Goal: Use online tool/utility: Utilize a website feature to perform a specific function

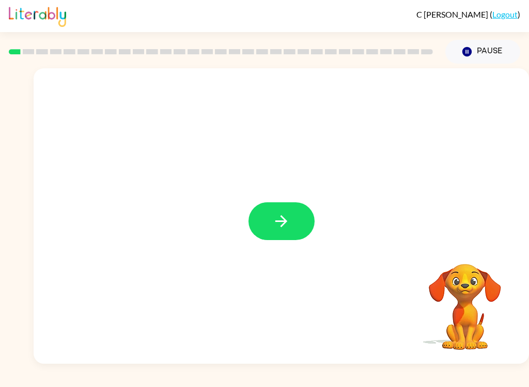
click at [272, 232] on button "button" at bounding box center [282, 221] width 66 height 38
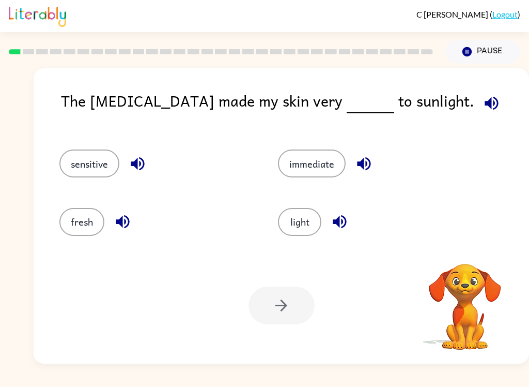
click at [98, 162] on button "sensitive" at bounding box center [89, 163] width 60 height 28
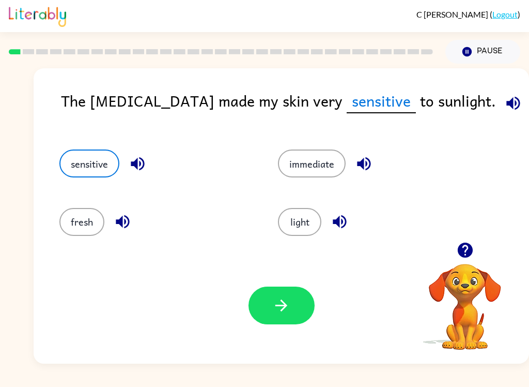
click at [280, 309] on icon "button" at bounding box center [281, 305] width 18 height 18
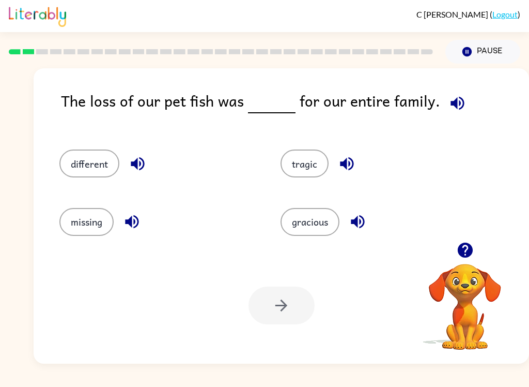
click at [299, 164] on button "tragic" at bounding box center [305, 163] width 48 height 28
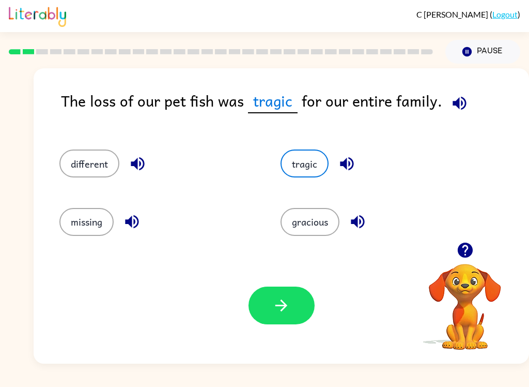
click at [297, 305] on button "button" at bounding box center [282, 305] width 66 height 38
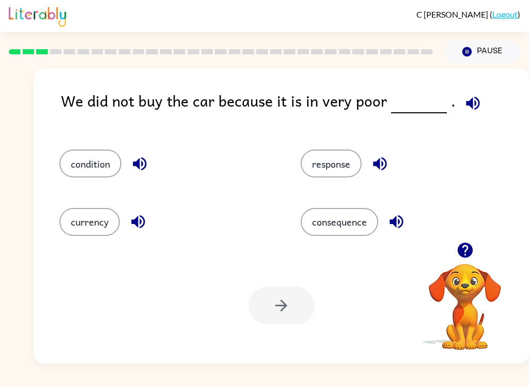
click at [83, 173] on button "condition" at bounding box center [90, 163] width 62 height 28
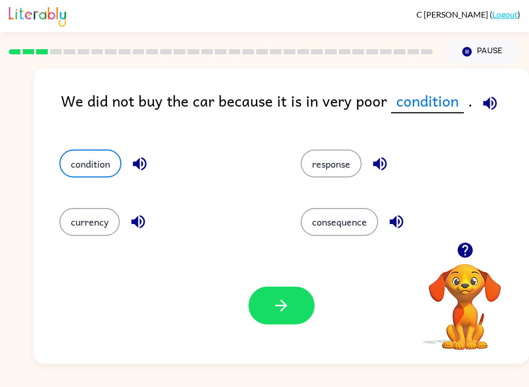
click at [278, 288] on button "button" at bounding box center [282, 305] width 66 height 38
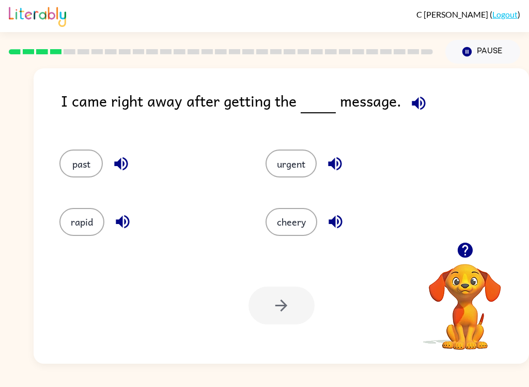
click at [335, 219] on icon "button" at bounding box center [335, 221] width 13 height 13
click at [301, 170] on button "urgent" at bounding box center [291, 163] width 51 height 28
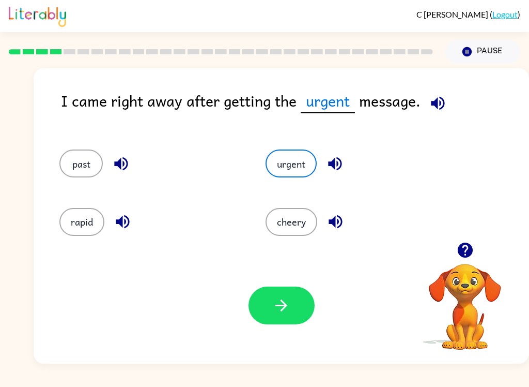
click at [302, 314] on button "button" at bounding box center [282, 305] width 66 height 38
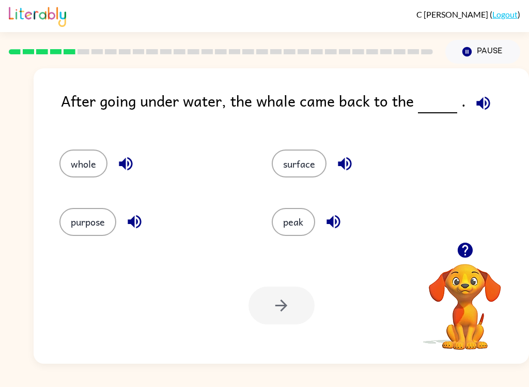
click at [316, 162] on button "surface" at bounding box center [299, 163] width 55 height 28
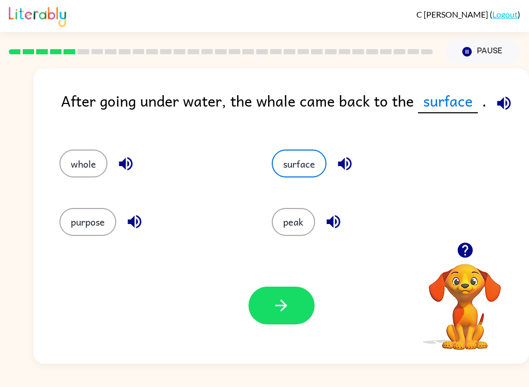
click at [283, 307] on icon "button" at bounding box center [281, 305] width 18 height 18
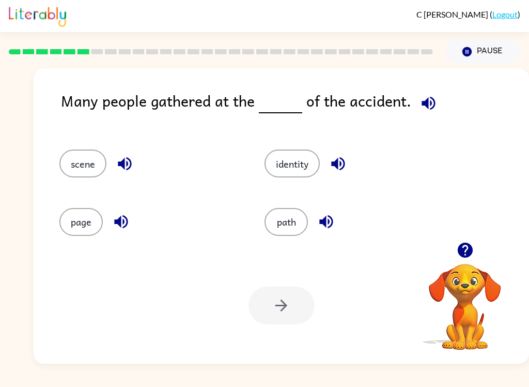
click at [426, 109] on icon "button" at bounding box center [429, 103] width 18 height 18
click at [129, 175] on button "button" at bounding box center [125, 163] width 26 height 26
click at [134, 219] on button "button" at bounding box center [121, 221] width 26 height 26
click at [96, 166] on button "scene" at bounding box center [82, 163] width 47 height 28
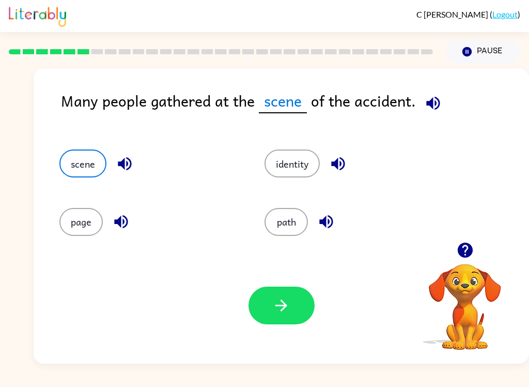
click at [433, 97] on icon "button" at bounding box center [433, 103] width 18 height 18
click at [301, 300] on button "button" at bounding box center [282, 305] width 66 height 38
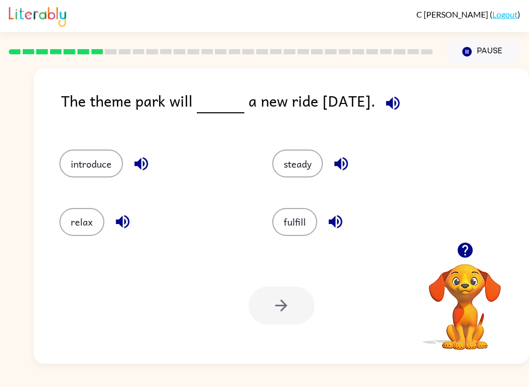
click at [98, 164] on button "introduce" at bounding box center [91, 163] width 64 height 28
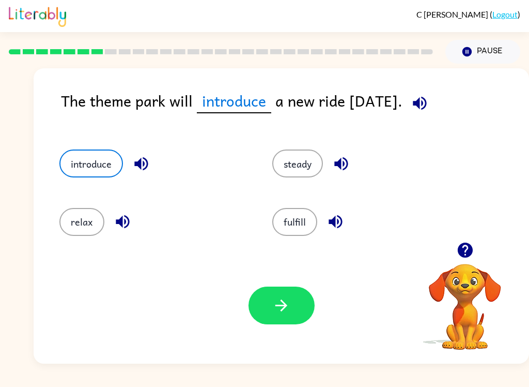
click at [288, 315] on button "button" at bounding box center [282, 305] width 66 height 38
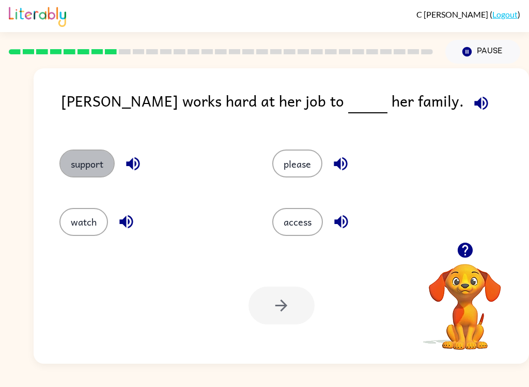
click at [76, 160] on button "support" at bounding box center [86, 163] width 55 height 28
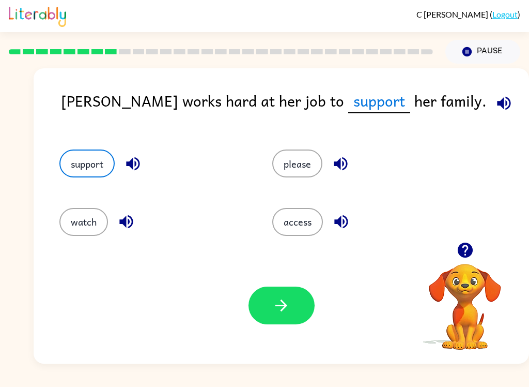
click at [299, 313] on button "button" at bounding box center [282, 305] width 66 height 38
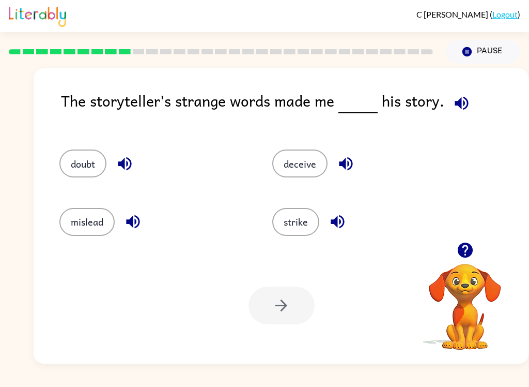
click at [121, 163] on icon "button" at bounding box center [124, 163] width 13 height 13
click at [457, 103] on icon "button" at bounding box center [461, 102] width 13 height 13
click at [135, 159] on button "button" at bounding box center [125, 163] width 26 height 26
click at [140, 224] on icon "button" at bounding box center [132, 221] width 13 height 13
click at [68, 156] on button "doubt" at bounding box center [82, 163] width 47 height 28
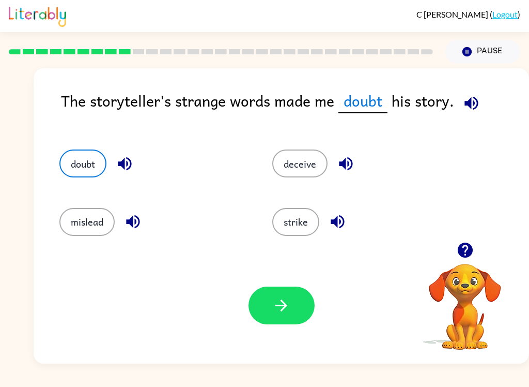
click at [262, 298] on button "button" at bounding box center [282, 305] width 66 height 38
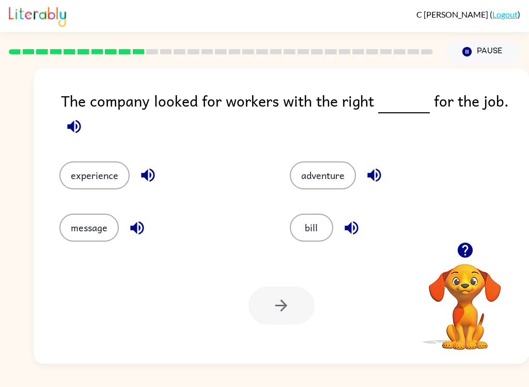
click at [78, 130] on icon "button" at bounding box center [74, 126] width 18 height 18
click at [319, 232] on button "bill" at bounding box center [311, 227] width 43 height 28
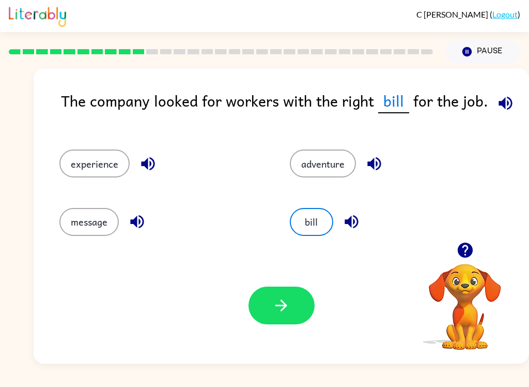
click at [150, 165] on icon "button" at bounding box center [147, 163] width 13 height 13
click at [132, 219] on icon "button" at bounding box center [137, 221] width 18 height 18
click at [371, 145] on div "adventure" at bounding box center [385, 159] width 231 height 58
click at [373, 159] on icon "button" at bounding box center [374, 164] width 18 height 18
click at [95, 157] on button "experience" at bounding box center [94, 163] width 70 height 28
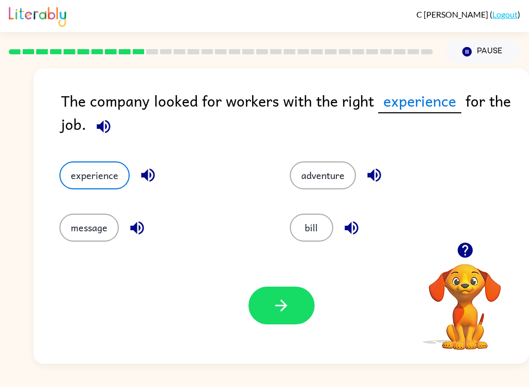
click at [302, 229] on button "bill" at bounding box center [311, 227] width 43 height 28
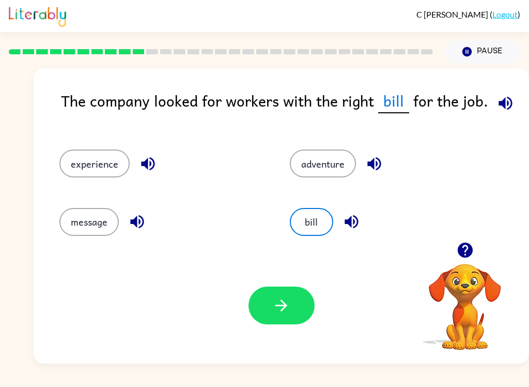
click at [73, 133] on div "experience" at bounding box center [155, 159] width 231 height 58
click at [75, 150] on button "experience" at bounding box center [94, 163] width 70 height 28
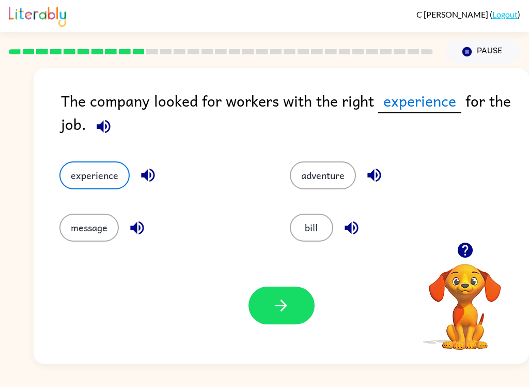
click at [307, 217] on button "bill" at bounding box center [311, 227] width 43 height 28
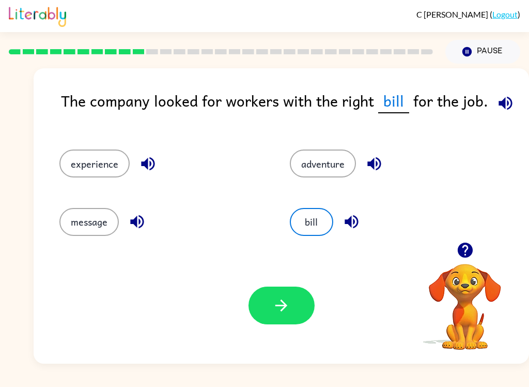
click at [259, 295] on button "button" at bounding box center [282, 305] width 66 height 38
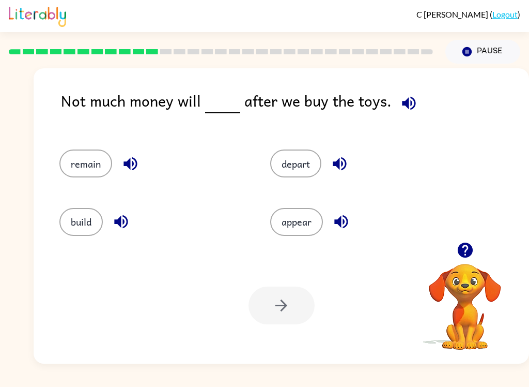
click at [79, 154] on button "remain" at bounding box center [85, 163] width 53 height 28
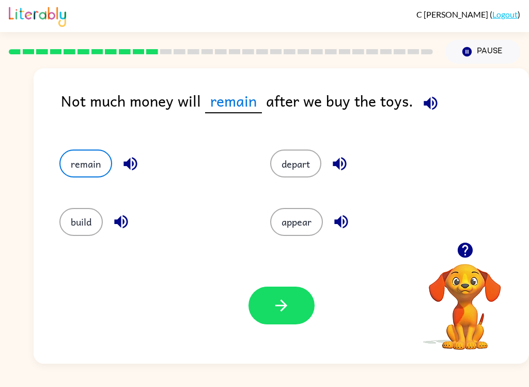
click at [275, 292] on button "button" at bounding box center [282, 305] width 66 height 38
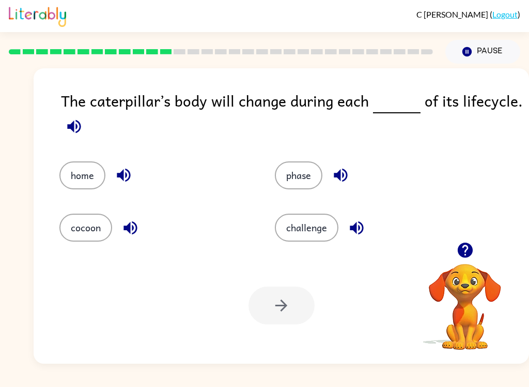
click at [285, 173] on button "phase" at bounding box center [299, 175] width 48 height 28
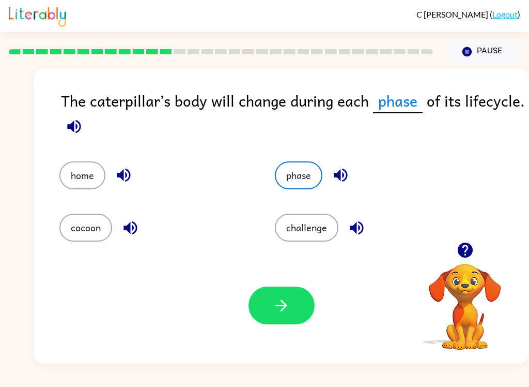
click at [261, 303] on button "button" at bounding box center [282, 305] width 66 height 38
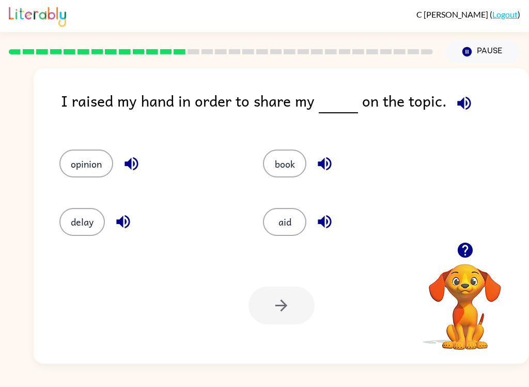
click at [462, 106] on icon "button" at bounding box center [464, 103] width 18 height 18
click at [131, 160] on icon "button" at bounding box center [131, 163] width 13 height 13
click at [128, 216] on icon "button" at bounding box center [123, 221] width 18 height 18
click at [100, 169] on button "opinion" at bounding box center [86, 163] width 54 height 28
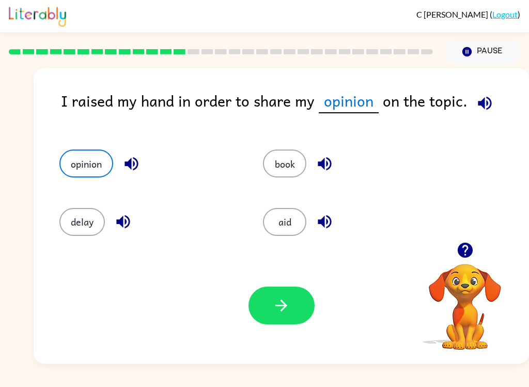
click at [293, 320] on button "button" at bounding box center [282, 305] width 66 height 38
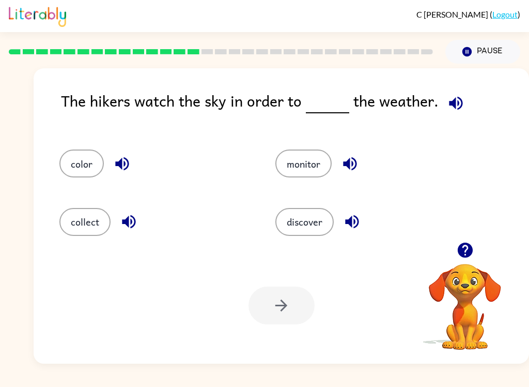
click at [303, 155] on button "monitor" at bounding box center [303, 163] width 56 height 28
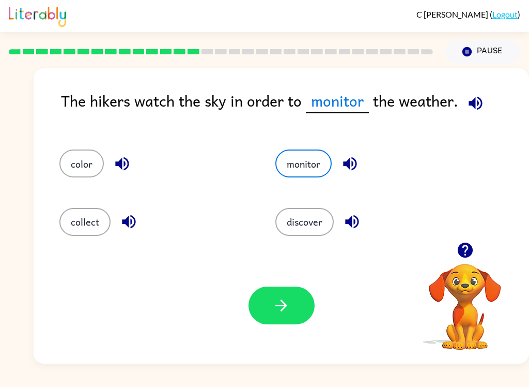
click at [296, 318] on button "button" at bounding box center [282, 305] width 66 height 38
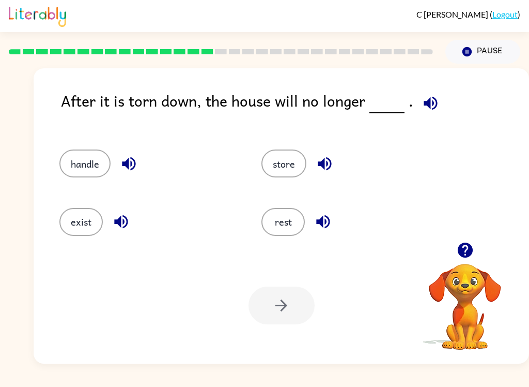
click at [85, 231] on button "exist" at bounding box center [80, 222] width 43 height 28
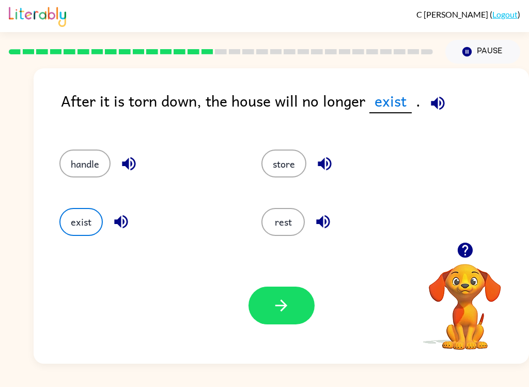
click at [292, 316] on button "button" at bounding box center [282, 305] width 66 height 38
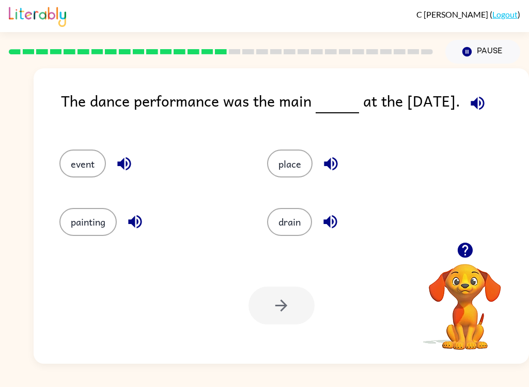
click at [87, 151] on button "event" at bounding box center [82, 163] width 47 height 28
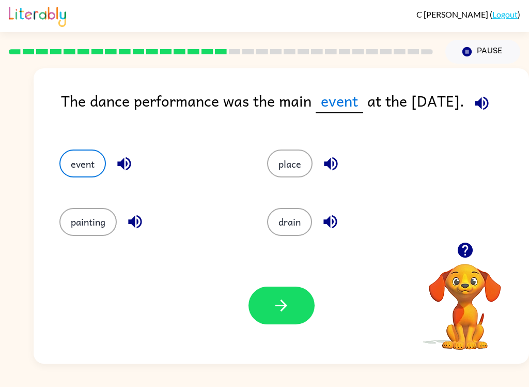
click at [295, 302] on button "button" at bounding box center [282, 305] width 66 height 38
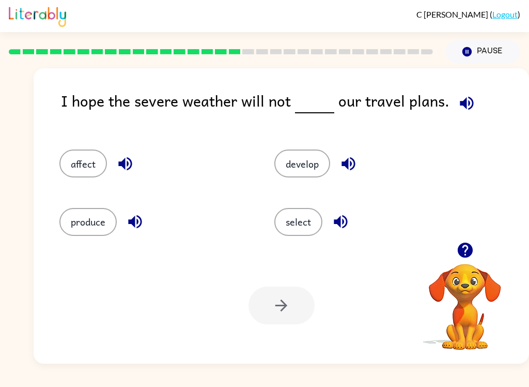
click at [347, 165] on icon "button" at bounding box center [348, 163] width 13 height 13
click at [87, 172] on button "affect" at bounding box center [83, 163] width 48 height 28
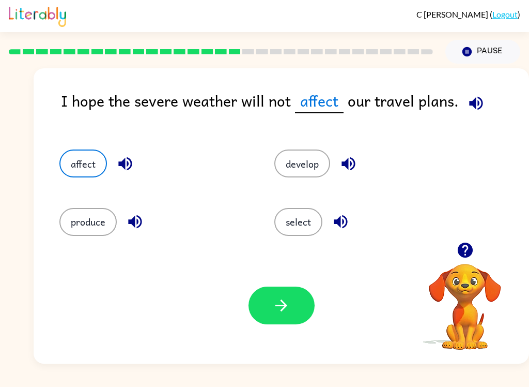
click at [263, 289] on button "button" at bounding box center [282, 305] width 66 height 38
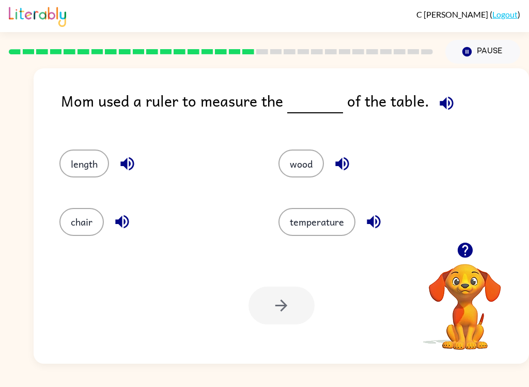
click at [88, 173] on button "length" at bounding box center [84, 163] width 50 height 28
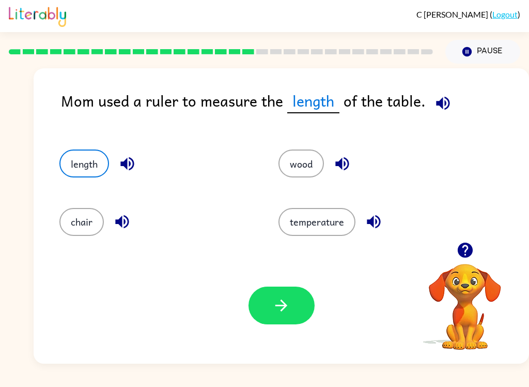
click at [304, 321] on button "button" at bounding box center [282, 305] width 66 height 38
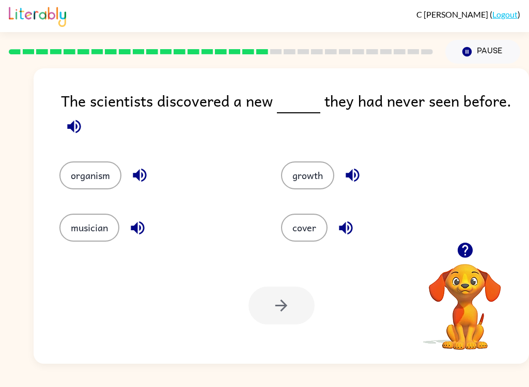
click at [89, 176] on button "organism" at bounding box center [90, 175] width 62 height 28
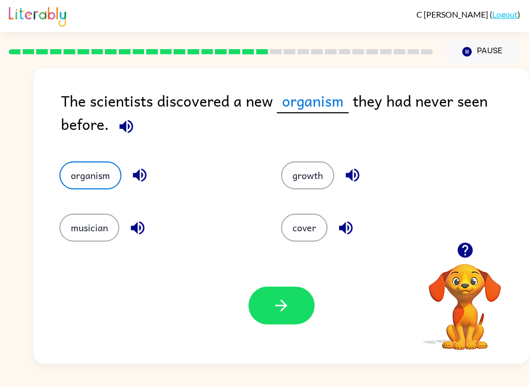
click at [298, 313] on button "button" at bounding box center [282, 305] width 66 height 38
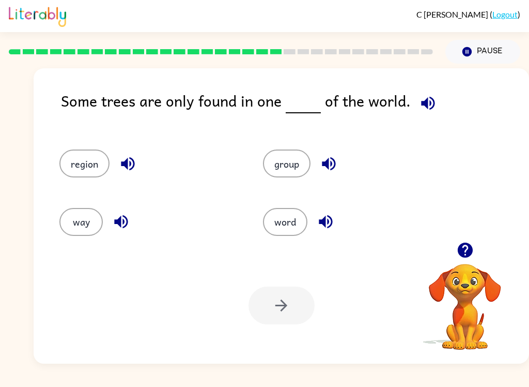
click at [124, 168] on icon "button" at bounding box center [128, 164] width 18 height 18
click at [83, 169] on button "region" at bounding box center [84, 163] width 50 height 28
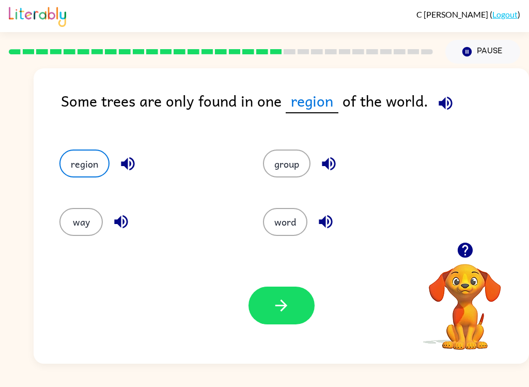
click at [278, 309] on icon "button" at bounding box center [281, 305] width 18 height 18
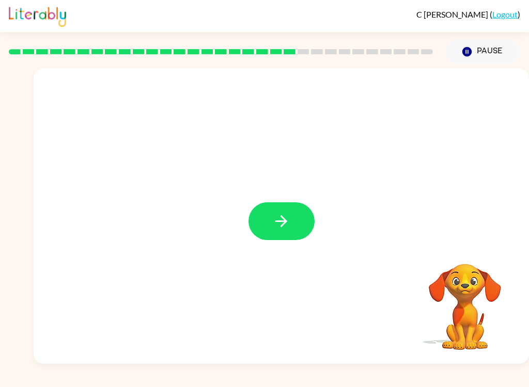
click at [292, 215] on button "button" at bounding box center [282, 221] width 66 height 38
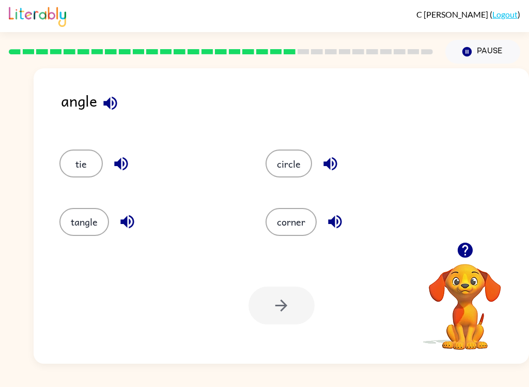
click at [295, 220] on button "corner" at bounding box center [291, 222] width 51 height 28
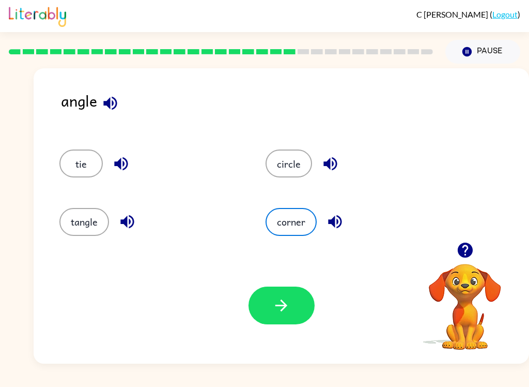
click at [282, 311] on icon "button" at bounding box center [281, 305] width 12 height 12
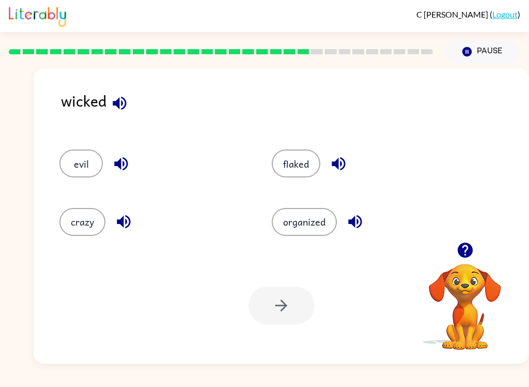
click at [76, 163] on button "evil" at bounding box center [80, 163] width 43 height 28
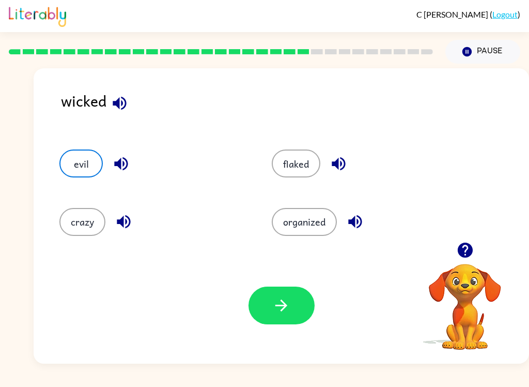
click at [88, 224] on button "crazy" at bounding box center [82, 222] width 46 height 28
click at [92, 156] on button "evil" at bounding box center [80, 163] width 43 height 28
click at [283, 296] on button "button" at bounding box center [282, 305] width 66 height 38
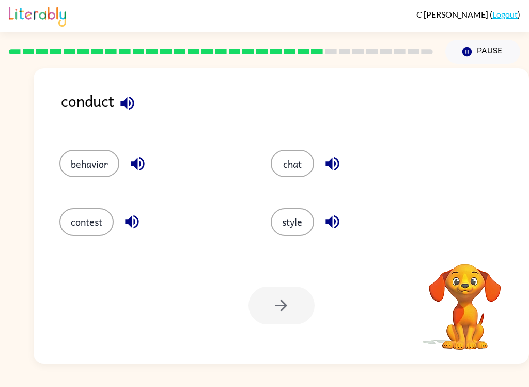
click at [125, 103] on icon "button" at bounding box center [126, 102] width 13 height 13
click at [131, 97] on icon "button" at bounding box center [127, 103] width 18 height 18
click at [134, 155] on icon "button" at bounding box center [138, 164] width 18 height 18
click at [126, 222] on icon "button" at bounding box center [131, 221] width 13 height 13
click at [329, 157] on icon "button" at bounding box center [333, 164] width 18 height 18
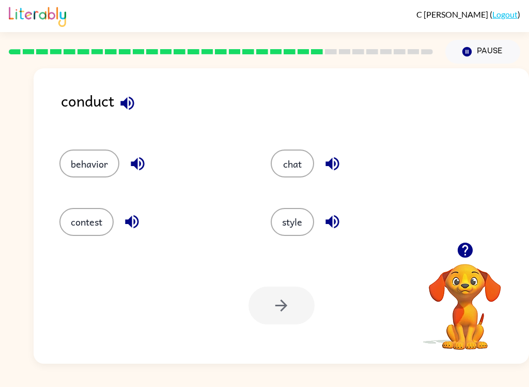
click at [462, 251] on icon "button" at bounding box center [464, 249] width 15 height 15
click at [78, 220] on button "contest" at bounding box center [86, 222] width 54 height 28
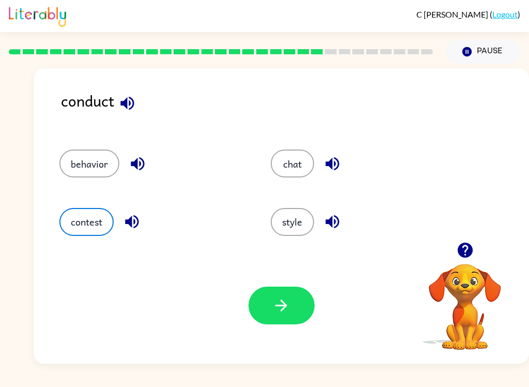
click at [293, 305] on button "button" at bounding box center [282, 305] width 66 height 38
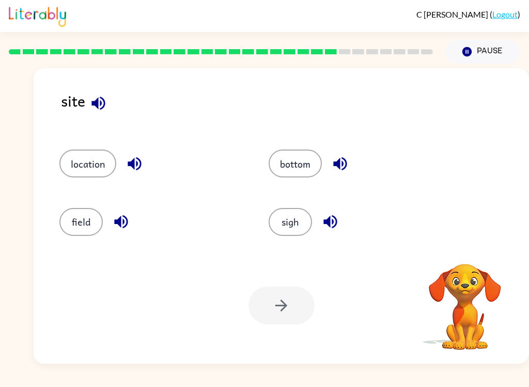
click at [79, 155] on button "location" at bounding box center [87, 163] width 57 height 28
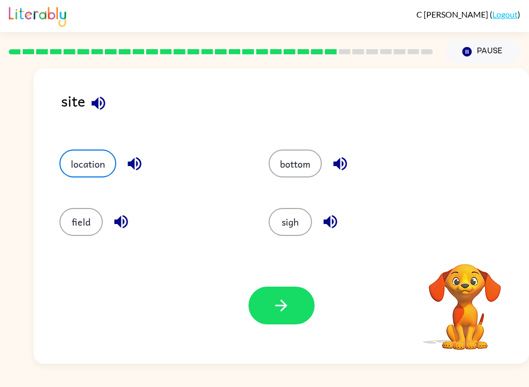
click at [284, 307] on icon "button" at bounding box center [281, 305] width 18 height 18
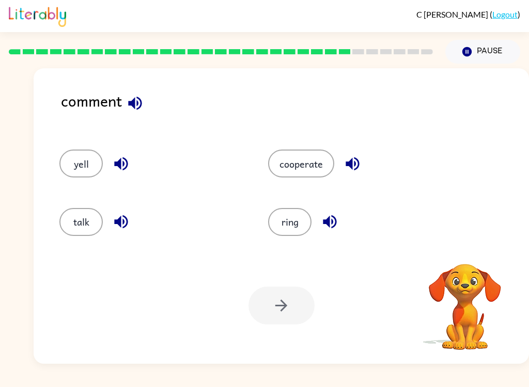
click at [75, 231] on button "talk" at bounding box center [80, 222] width 43 height 28
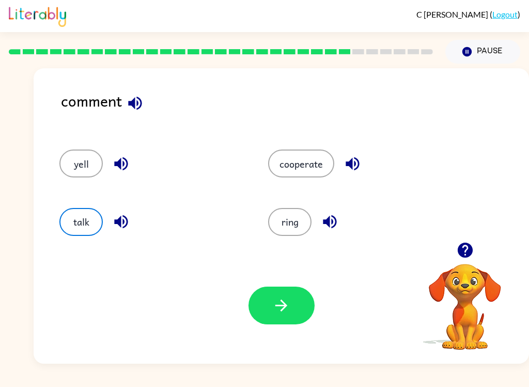
click at [274, 301] on icon "button" at bounding box center [281, 305] width 18 height 18
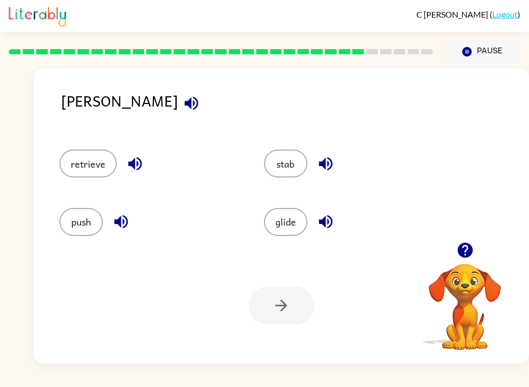
click at [182, 102] on icon "button" at bounding box center [191, 103] width 18 height 18
click at [129, 156] on icon "button" at bounding box center [135, 164] width 18 height 18
click at [270, 155] on button "stab" at bounding box center [285, 163] width 43 height 28
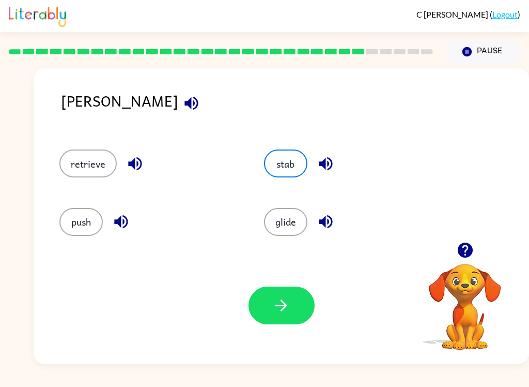
click at [284, 300] on icon "button" at bounding box center [281, 305] width 18 height 18
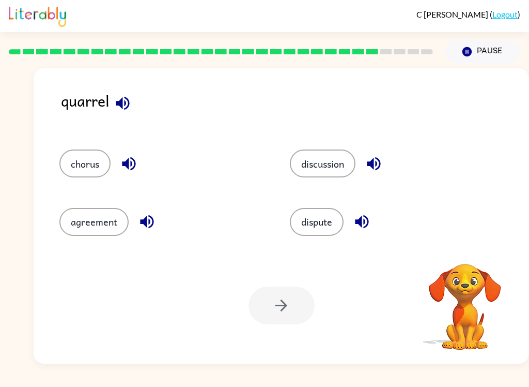
click at [113, 103] on button "button" at bounding box center [123, 103] width 26 height 26
click at [123, 164] on icon "button" at bounding box center [128, 163] width 13 height 13
click at [138, 227] on icon "button" at bounding box center [147, 221] width 18 height 18
click at [84, 164] on button "chorus" at bounding box center [84, 163] width 51 height 28
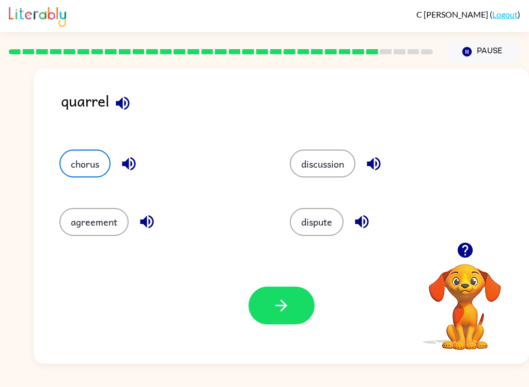
click at [271, 312] on button "button" at bounding box center [282, 305] width 66 height 38
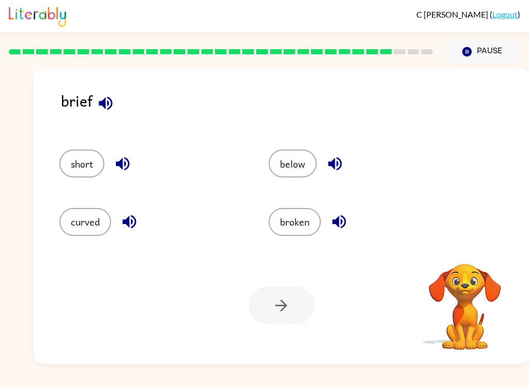
click at [100, 91] on button "button" at bounding box center [106, 103] width 26 height 26
click at [83, 155] on button "short" at bounding box center [81, 163] width 45 height 28
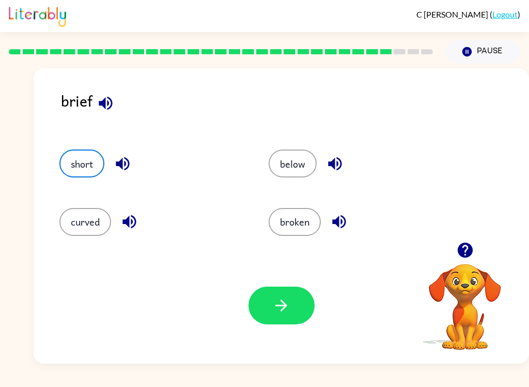
click at [267, 302] on button "button" at bounding box center [282, 305] width 66 height 38
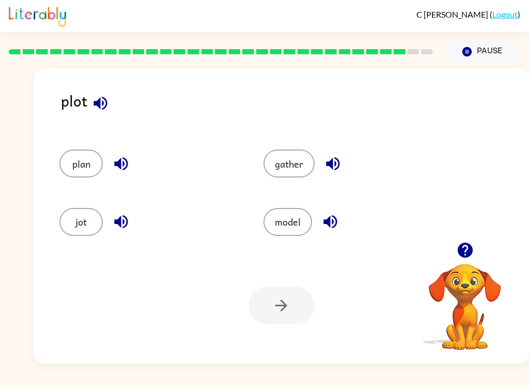
click at [76, 176] on button "plan" at bounding box center [80, 163] width 43 height 28
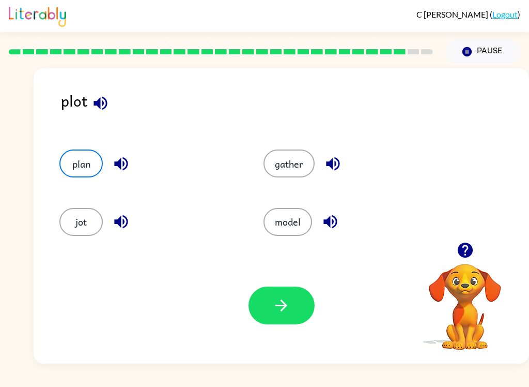
click at [271, 312] on button "button" at bounding box center [282, 305] width 66 height 38
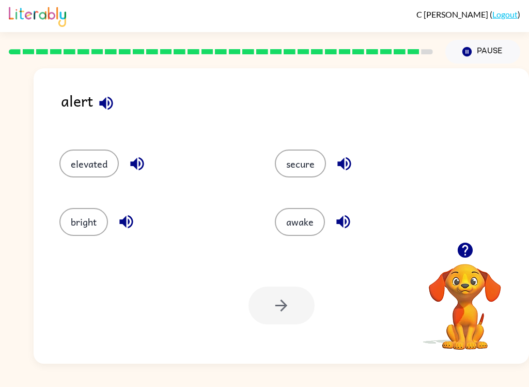
click at [127, 157] on button "button" at bounding box center [137, 163] width 26 height 26
click at [300, 167] on button "secure" at bounding box center [300, 163] width 51 height 28
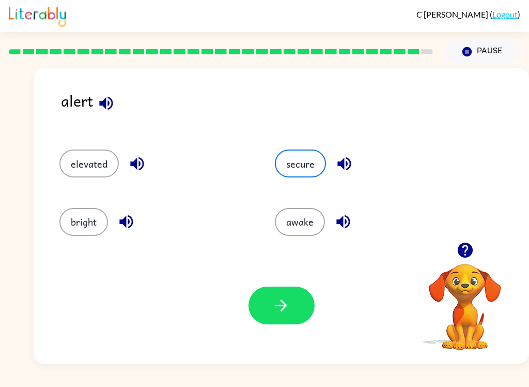
click at [74, 231] on button "bright" at bounding box center [83, 222] width 49 height 28
click at [69, 169] on button "elevated" at bounding box center [88, 163] width 59 height 28
click at [279, 302] on icon "button" at bounding box center [281, 305] width 18 height 18
